Goal: Task Accomplishment & Management: Use online tool/utility

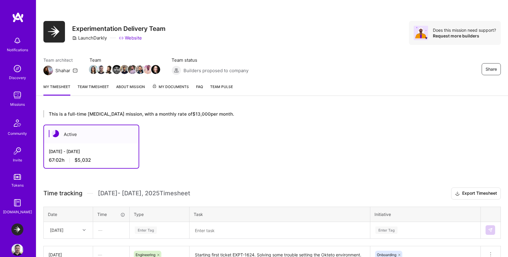
scroll to position [118, 0]
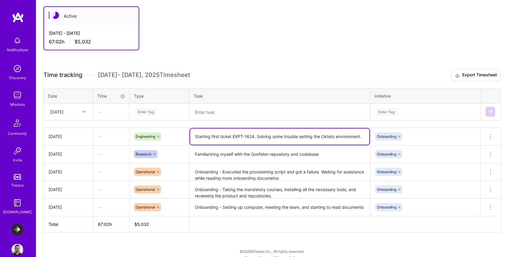
drag, startPoint x: 195, startPoint y: 137, endPoint x: 254, endPoint y: 136, distance: 59.0
click at [254, 136] on textarea "Starting first ticket EXPT-1624. Solving some trouble setting the Okteto enviro…" at bounding box center [279, 136] width 179 height 16
click at [116, 112] on div "—" at bounding box center [111, 112] width 36 height 16
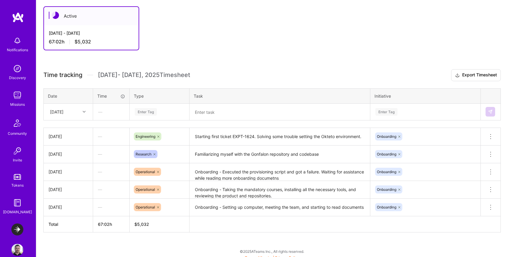
click at [101, 114] on div "—" at bounding box center [111, 112] width 36 height 16
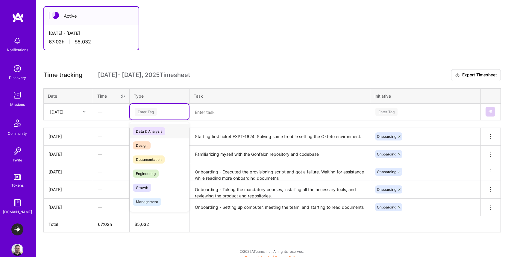
click at [150, 115] on div "Enter Tag" at bounding box center [159, 112] width 59 height 16
click at [149, 173] on span "Engineering" at bounding box center [146, 173] width 26 height 8
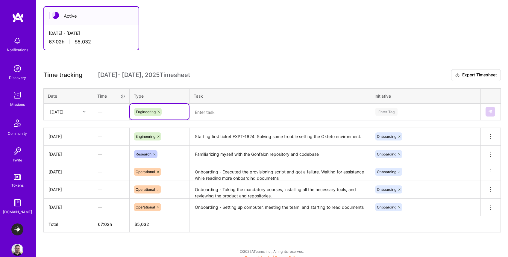
click at [214, 113] on textarea at bounding box center [279, 112] width 179 height 16
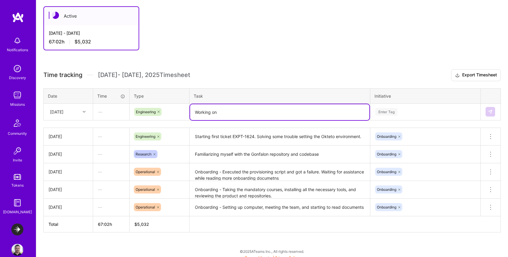
paste textarea "Starting first ticket EXPT-1624"
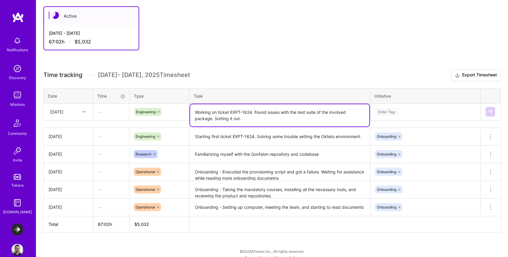
type textarea "Working on ticket EXPT-1624. Found issues with the test suite of the involved p…"
click at [383, 110] on div "Enter Tag" at bounding box center [386, 111] width 22 height 9
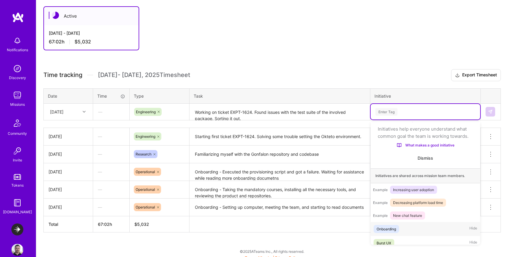
scroll to position [19, 0]
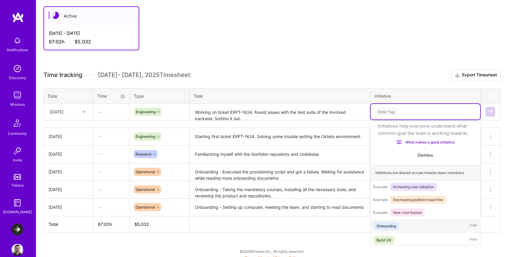
click at [392, 229] on div "Onboarding" at bounding box center [386, 226] width 19 height 6
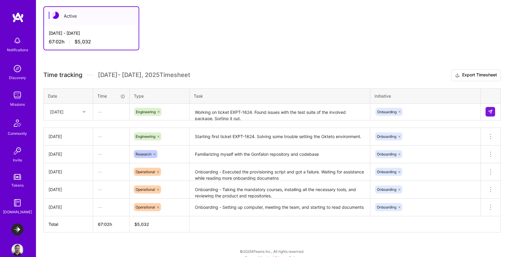
click at [421, 87] on div "Time tracking [DATE] - [DATE] Timesheet Export Timesheet Date Time Type Task In…" at bounding box center [271, 150] width 457 height 163
click at [306, 236] on div "This is a full-time [MEDICAL_DATA] mission, with a monthly rate of $13,000 per …" at bounding box center [272, 123] width 472 height 277
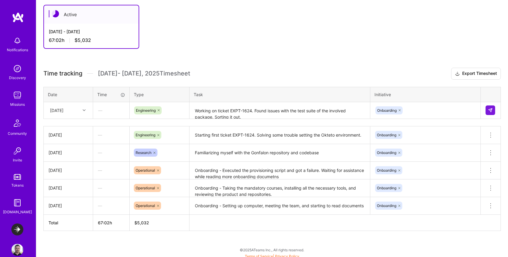
scroll to position [121, 0]
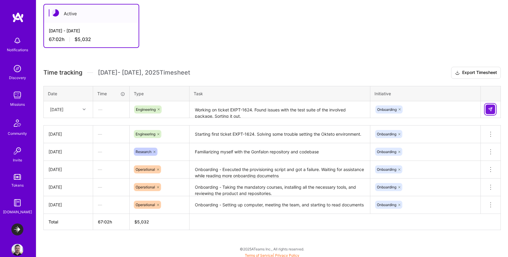
click at [489, 111] on img at bounding box center [490, 109] width 5 height 5
